Goal: Communication & Community: Participate in discussion

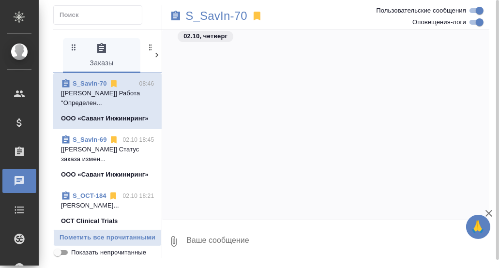
scroll to position [14395, 0]
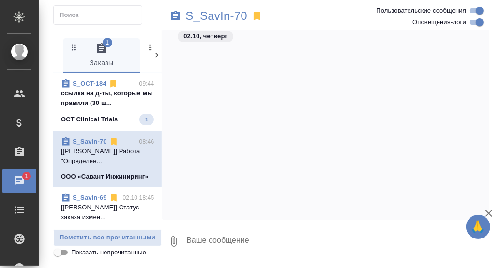
scroll to position [14395, 0]
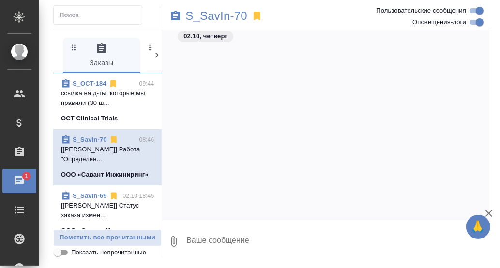
scroll to position [14395, 0]
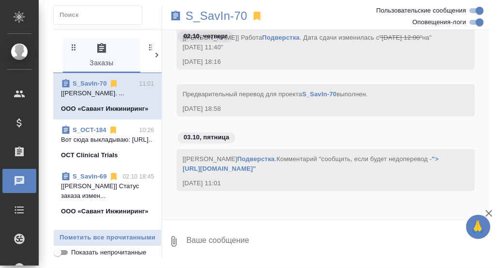
scroll to position [14442, 0]
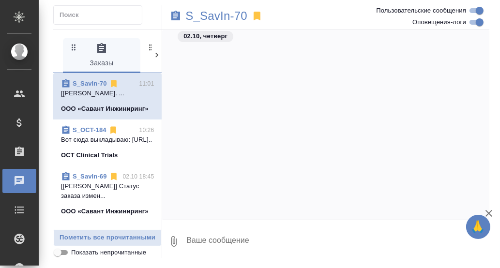
scroll to position [14442, 0]
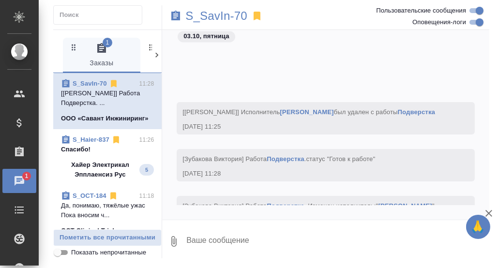
scroll to position [14546, 0]
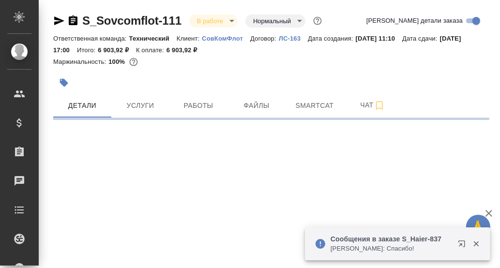
select select "RU"
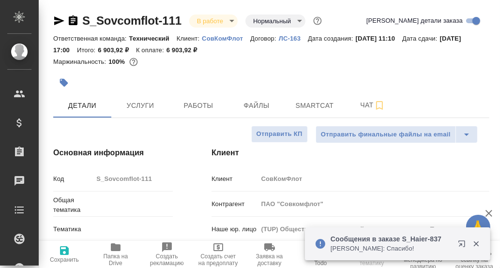
type textarea "x"
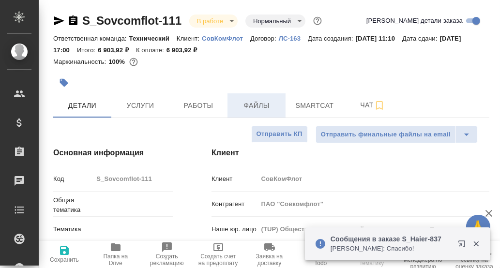
type textarea "x"
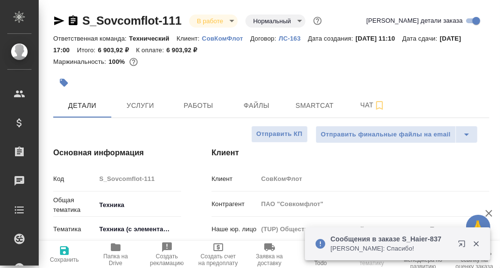
type input "Сеитов Павел"
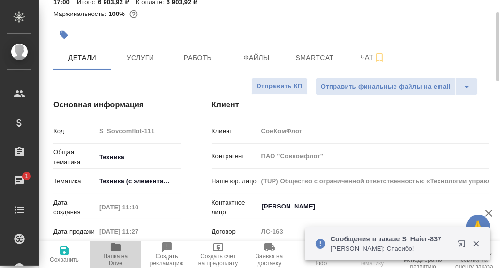
click at [113, 251] on icon "button" at bounding box center [116, 247] width 10 height 8
type textarea "x"
select select "RU"
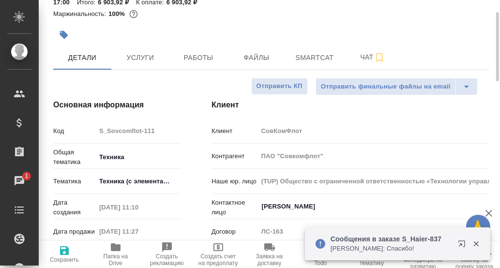
type textarea "x"
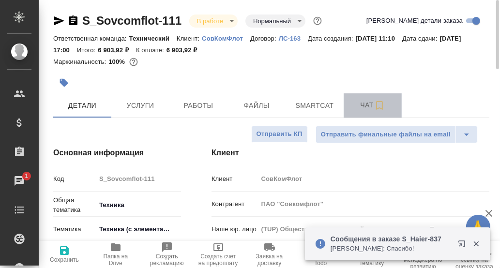
click at [368, 105] on span "Чат" at bounding box center [372, 105] width 46 height 12
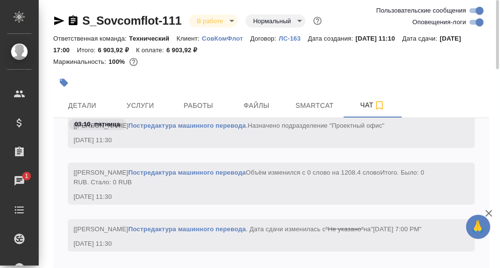
scroll to position [852, 0]
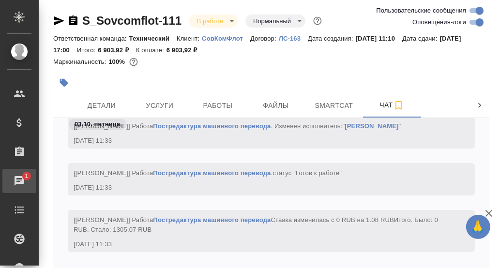
click at [19, 179] on div "Чаты" at bounding box center [7, 181] width 24 height 15
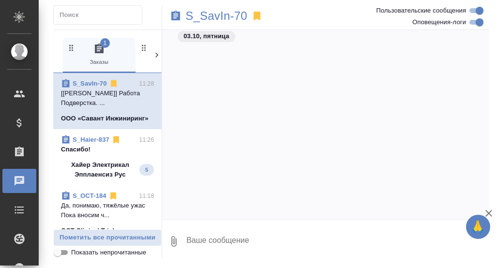
scroll to position [16546, 0]
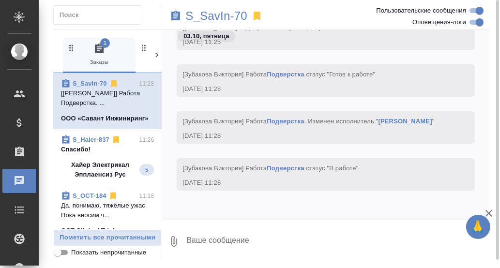
click at [74, 154] on p "Спасибо!" at bounding box center [107, 150] width 93 height 10
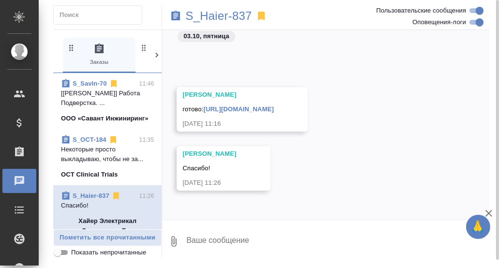
scroll to position [4, 0]
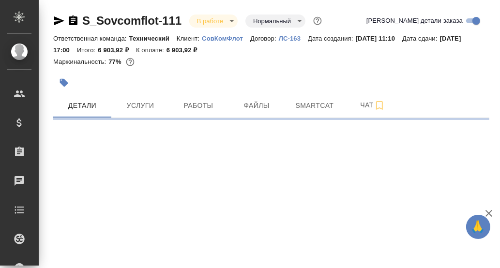
select select "RU"
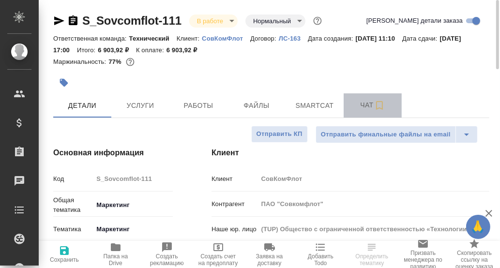
click at [367, 105] on span "Чат" at bounding box center [372, 105] width 46 height 12
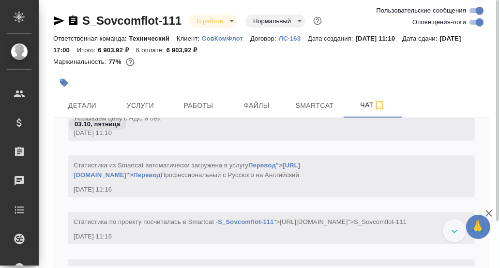
scroll to position [36, 0]
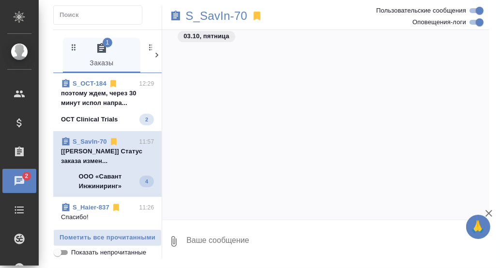
scroll to position [14747, 0]
